Goal: Information Seeking & Learning: Check status

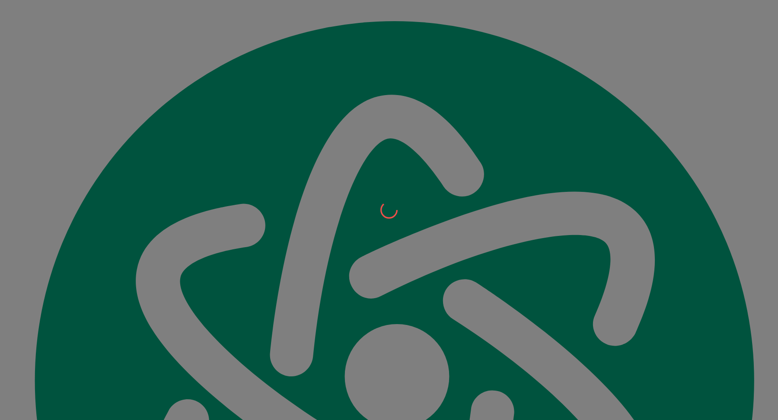
scroll to position [10026, 0]
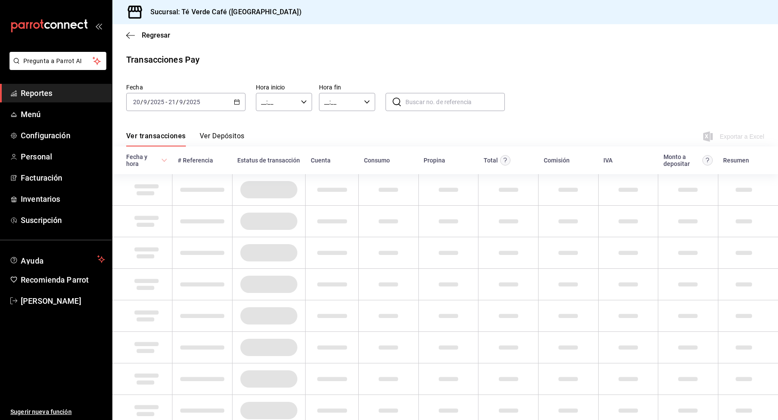
type input "00:00"
type input "23:59"
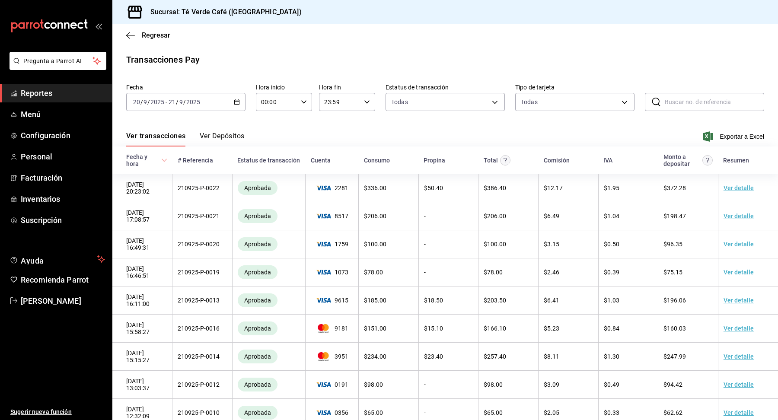
click at [236, 104] on \(Stroke\) "button" at bounding box center [236, 102] width 5 height 5
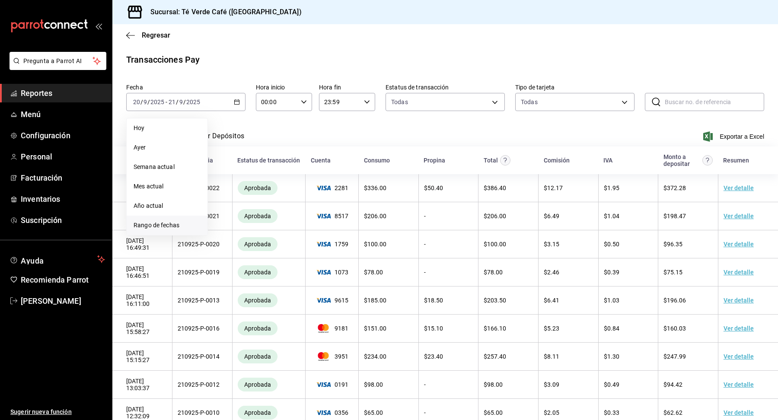
click at [180, 222] on span "Rango de fechas" at bounding box center [166, 225] width 67 height 9
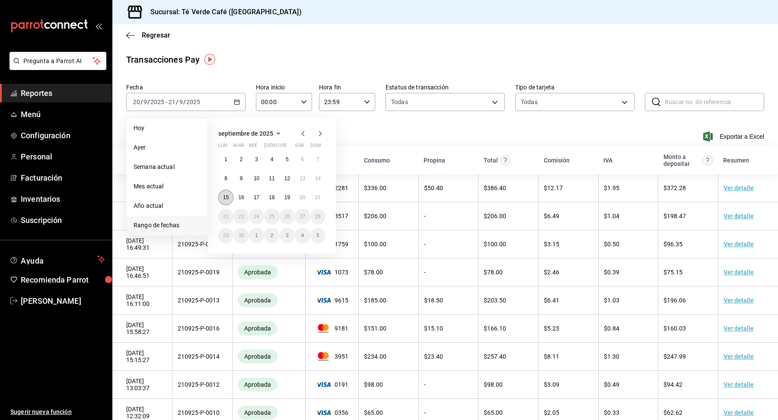
click at [228, 198] on abbr "15" at bounding box center [226, 197] width 6 height 6
click at [318, 198] on abbr "21" at bounding box center [318, 197] width 6 height 6
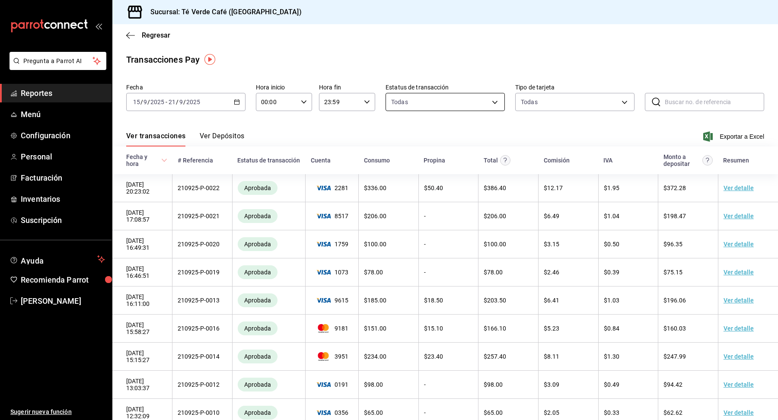
click at [485, 103] on body "Pregunta a Parrot AI Reportes Menú Configuración Personal Facturación Inventari…" at bounding box center [389, 210] width 778 height 420
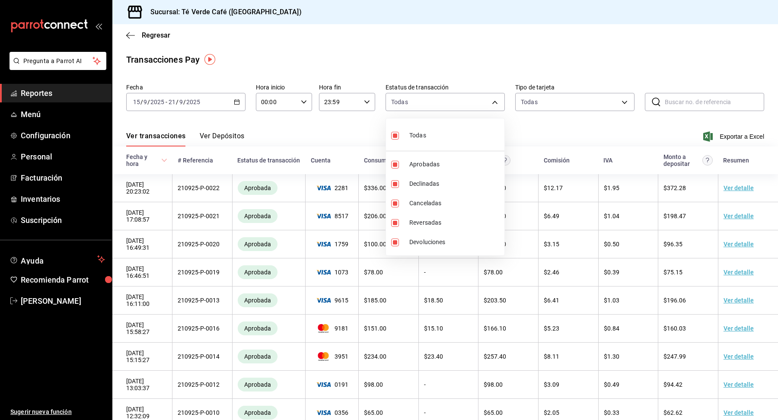
click at [394, 135] on input "checkbox" at bounding box center [395, 136] width 8 height 8
checkbox input "false"
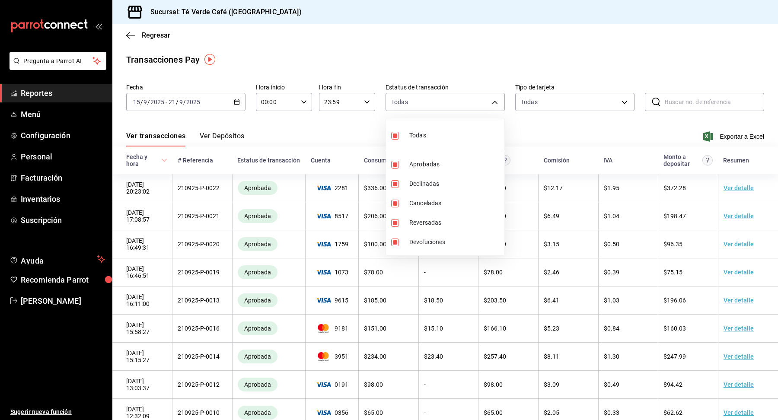
checkbox input "false"
click at [391, 164] on input "checkbox" at bounding box center [395, 165] width 8 height 8
checkbox input "true"
type input "approved"
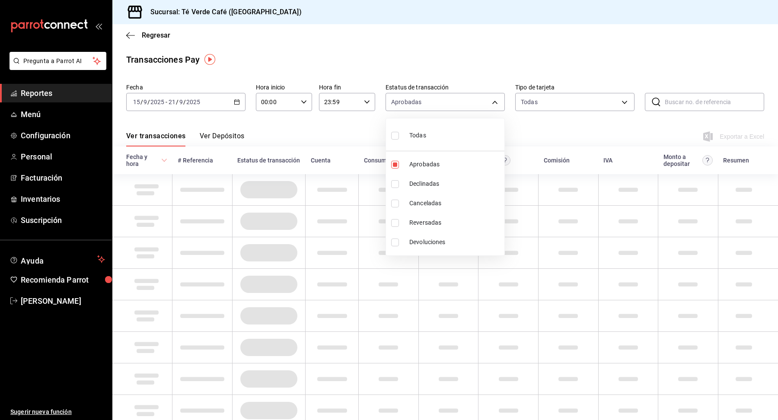
click at [611, 146] on div at bounding box center [389, 210] width 778 height 420
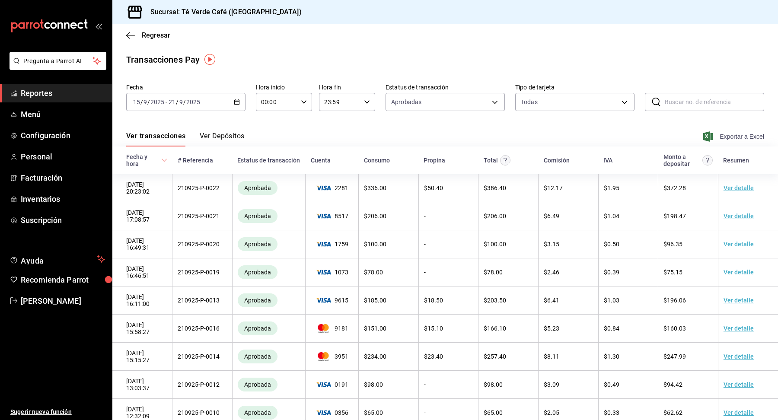
click at [728, 139] on span "Exportar a Excel" at bounding box center [734, 136] width 59 height 10
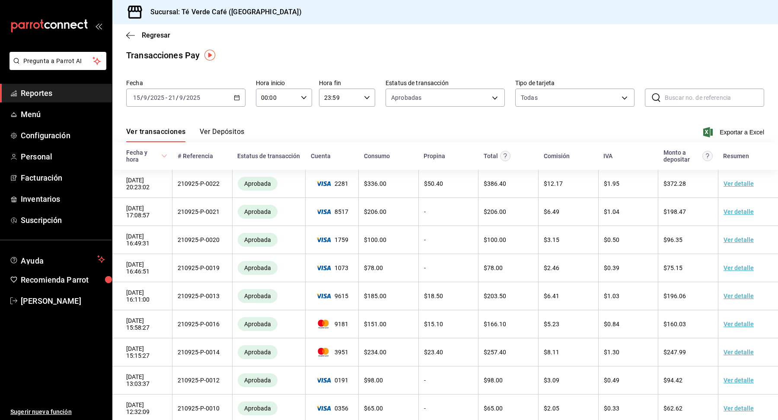
scroll to position [3, 0]
click at [22, 94] on span "Reportes" at bounding box center [63, 93] width 84 height 12
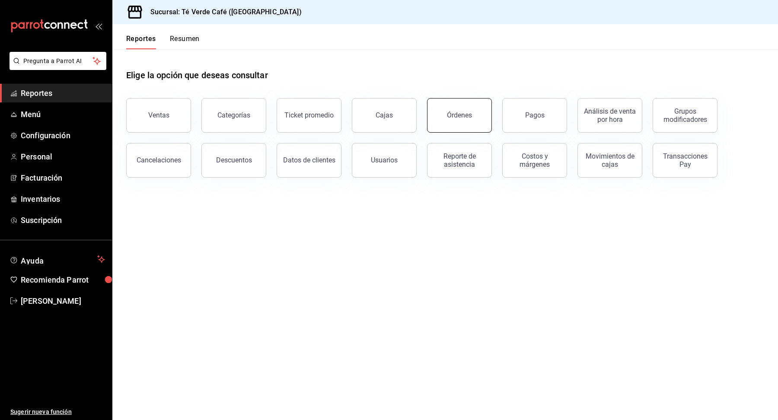
click at [462, 120] on button "Órdenes" at bounding box center [459, 115] width 65 height 35
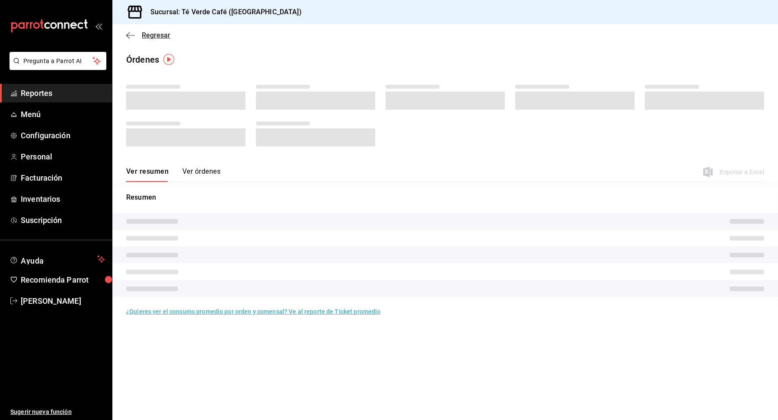
click at [134, 37] on icon "button" at bounding box center [130, 36] width 9 height 8
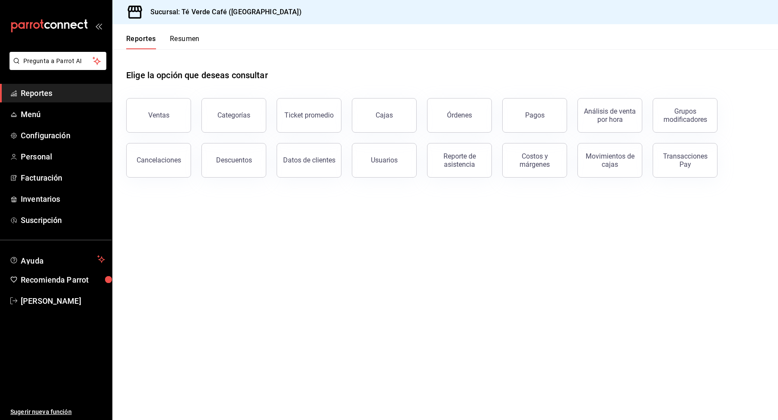
click at [192, 40] on button "Resumen" at bounding box center [185, 42] width 30 height 15
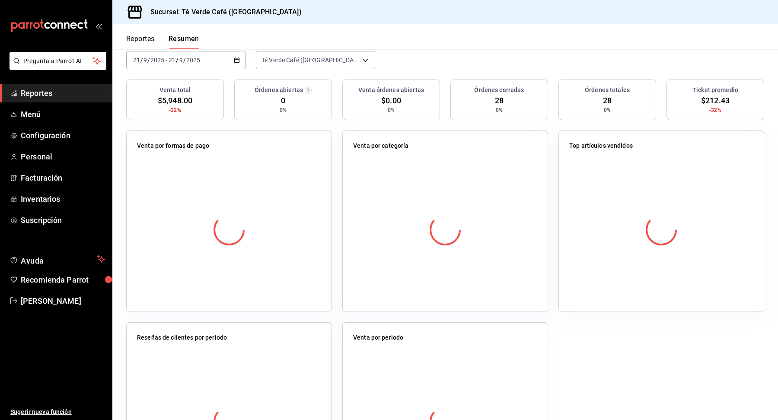
scroll to position [64, 0]
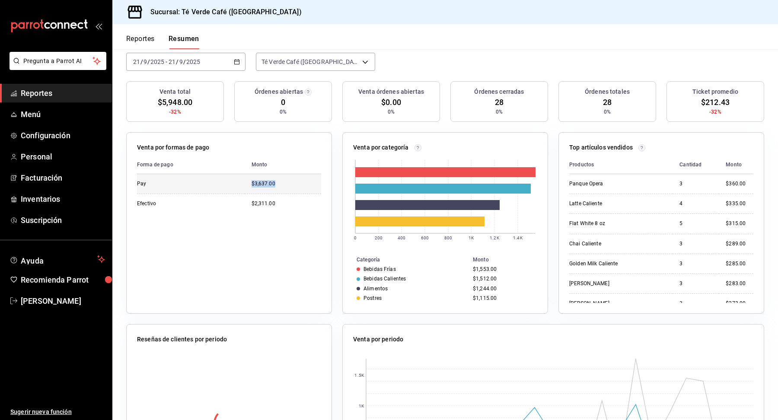
drag, startPoint x: 285, startPoint y: 181, endPoint x: 247, endPoint y: 182, distance: 37.6
type textarea "$3,637.00"
click at [248, 182] on td "$3,637.00" at bounding box center [282, 183] width 76 height 19
copy div "$3,637.00"
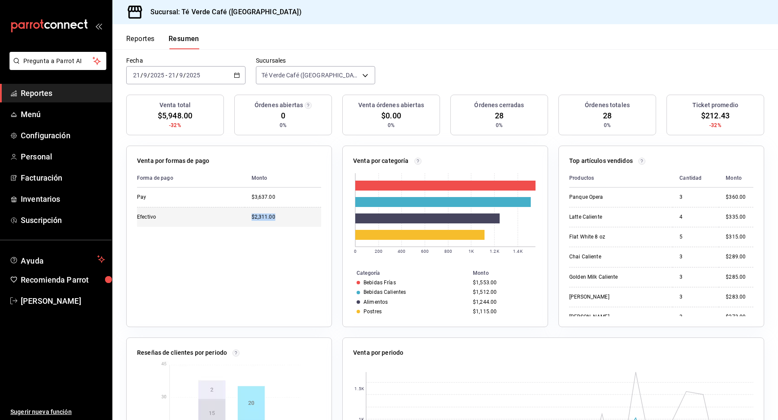
drag, startPoint x: 281, startPoint y: 214, endPoint x: 239, endPoint y: 212, distance: 42.4
click at [239, 211] on tr "Efectivo $2,311.00" at bounding box center [229, 217] width 184 height 20
copy tr "$2,311.00"
click at [33, 95] on span "Reportes" at bounding box center [63, 93] width 84 height 12
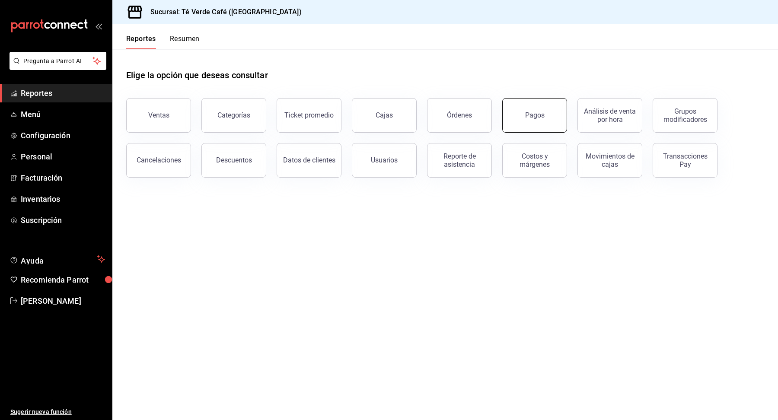
click at [531, 128] on button "Pagos" at bounding box center [534, 115] width 65 height 35
